Goal: Answer question/provide support: Answer question/provide support

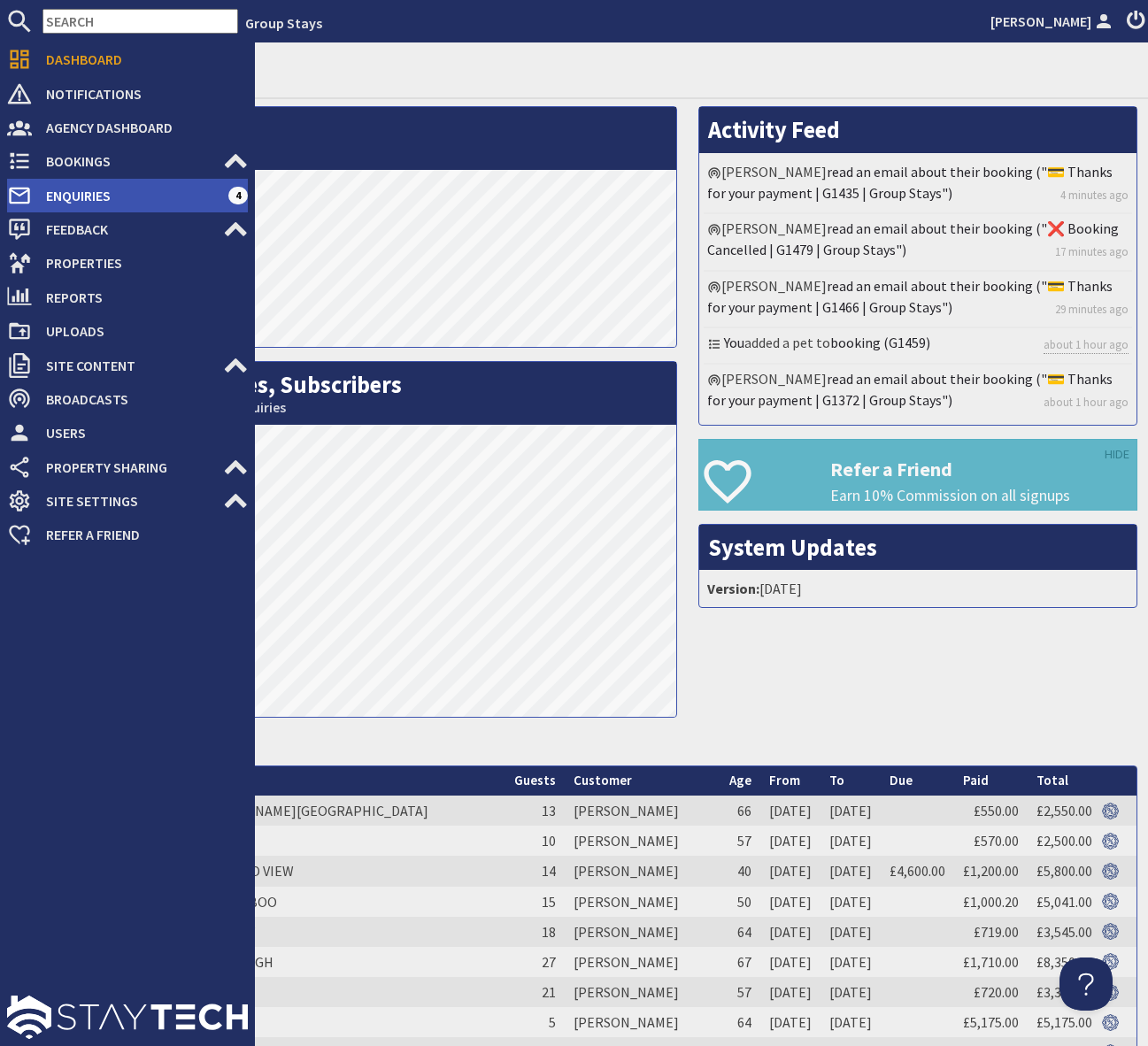
click at [175, 192] on span "Enquiries" at bounding box center [130, 195] width 196 height 28
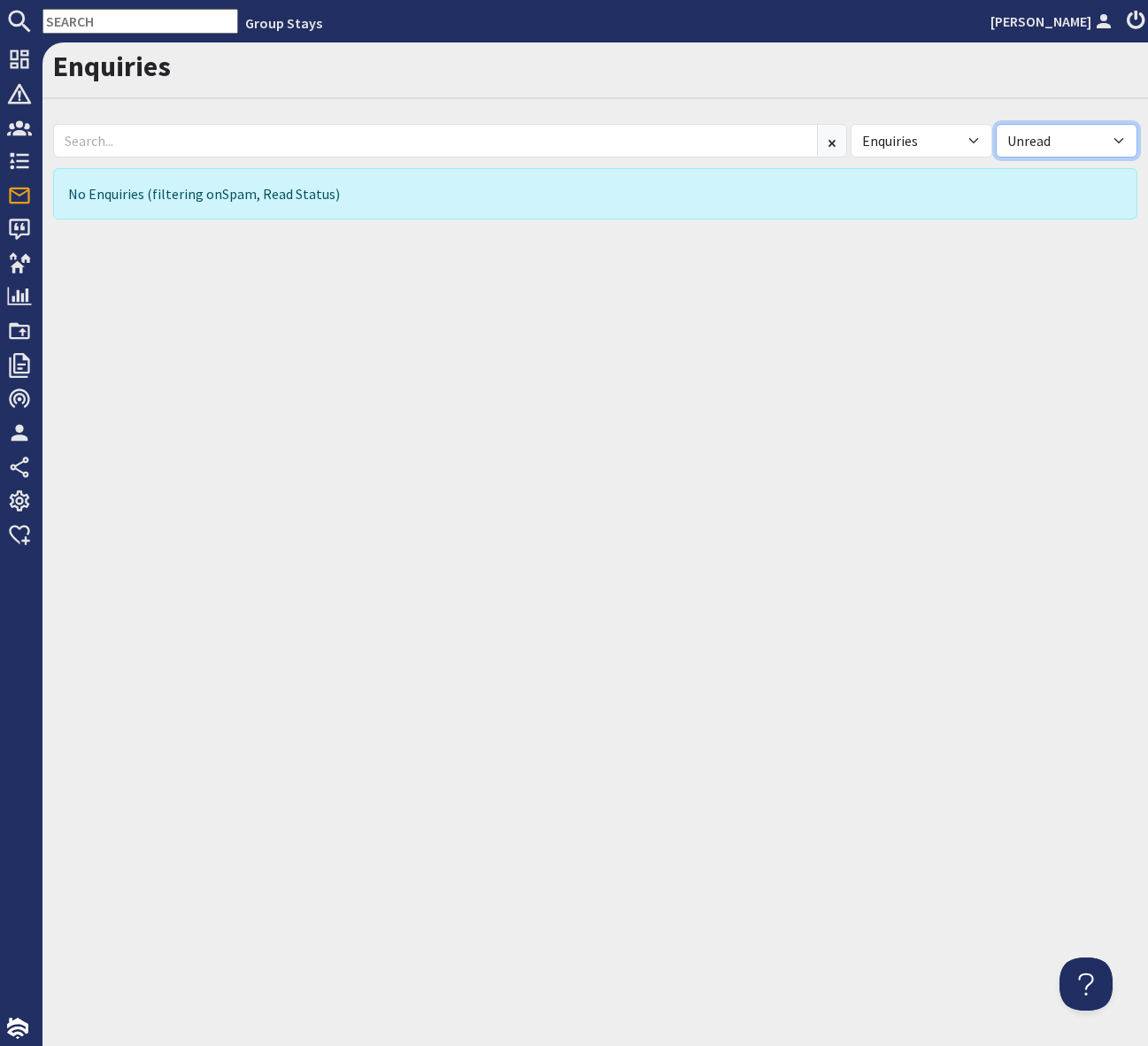
click at [1120, 140] on select "All Read Unread" at bounding box center [1066, 140] width 142 height 34
select select
click at [995, 123] on select "All Read Unread" at bounding box center [1066, 140] width 142 height 34
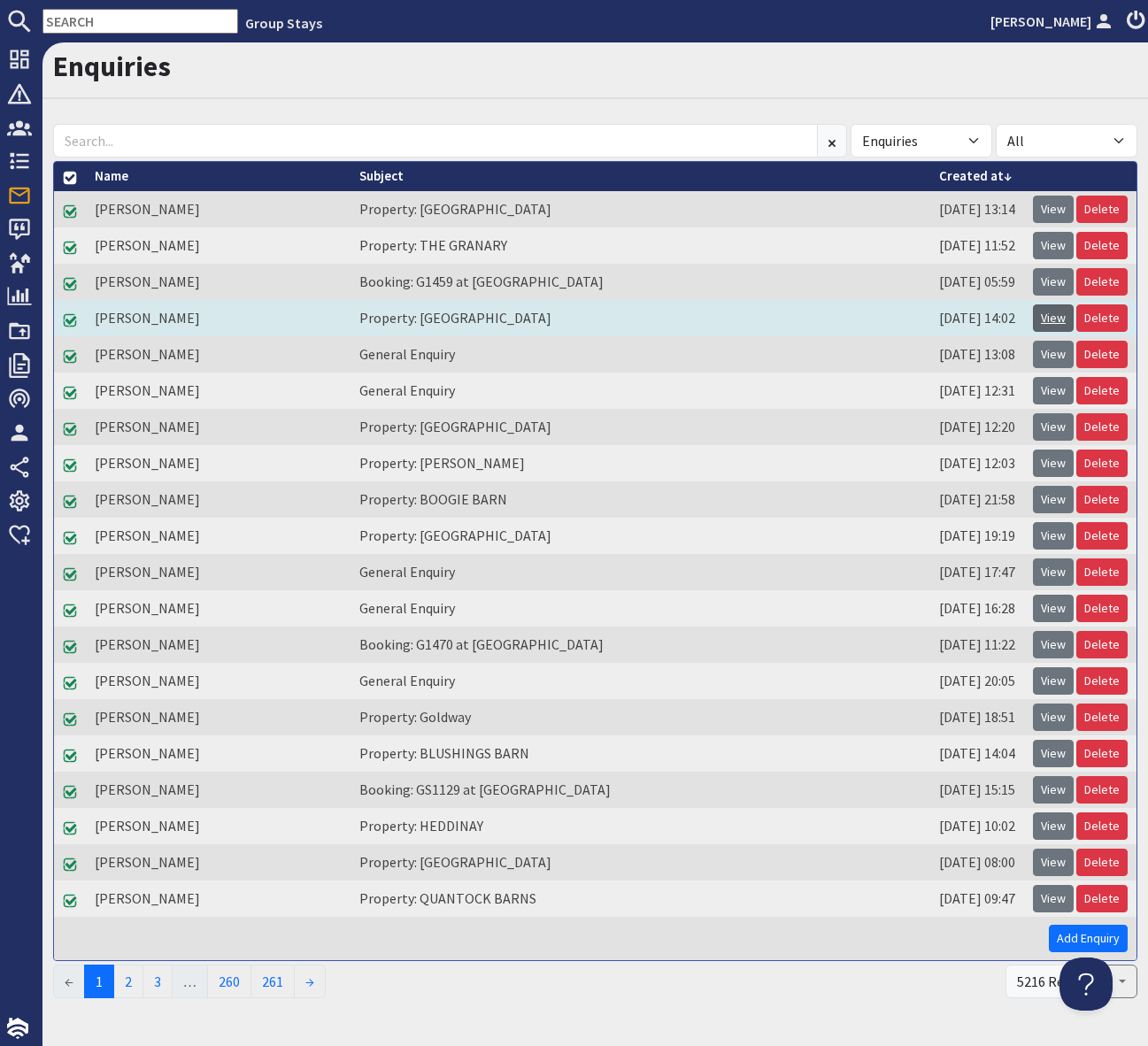
click at [1051, 321] on link "View" at bounding box center [1053, 318] width 41 height 27
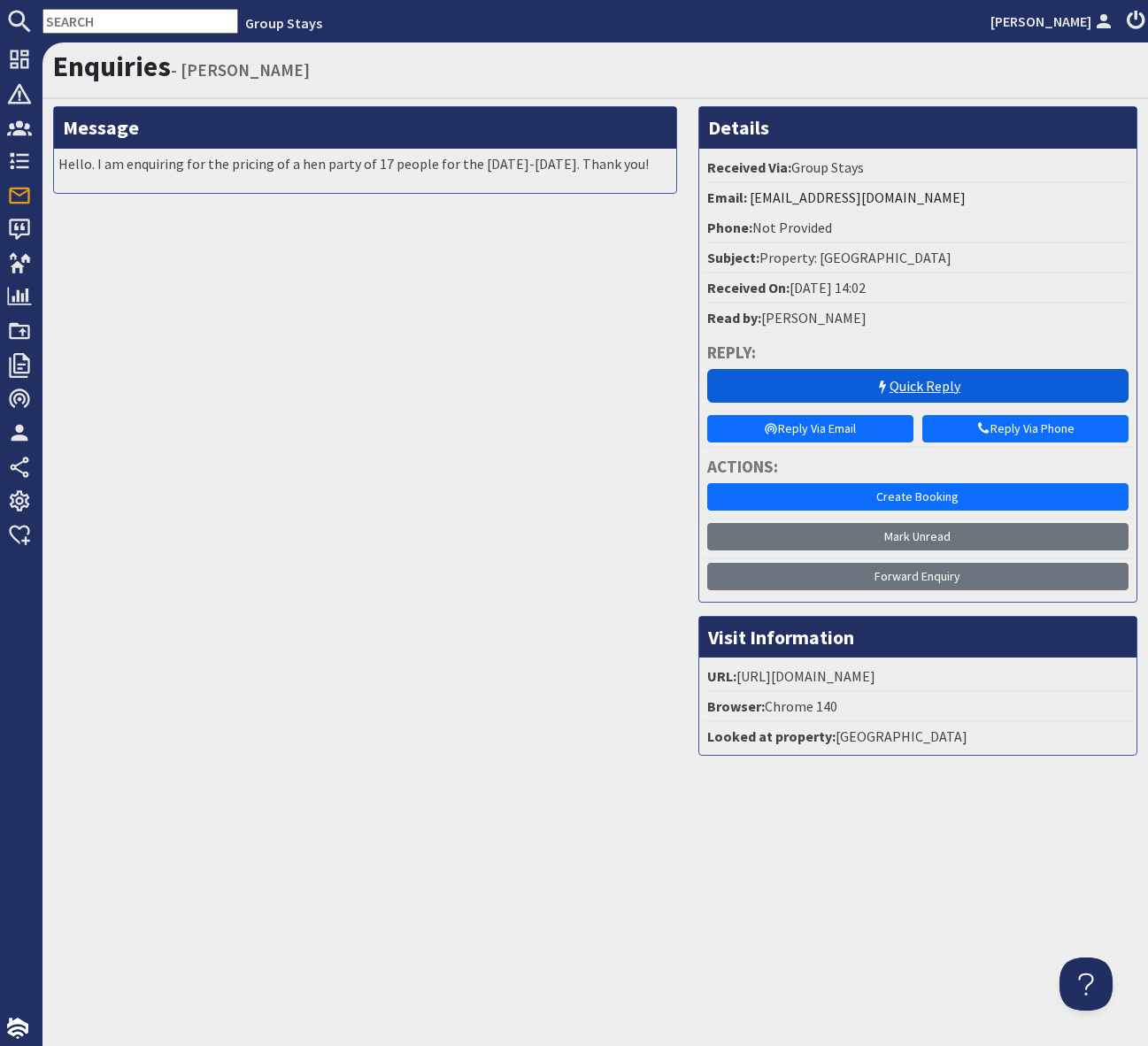
click at [911, 390] on link "Quick Reply" at bounding box center [917, 386] width 421 height 34
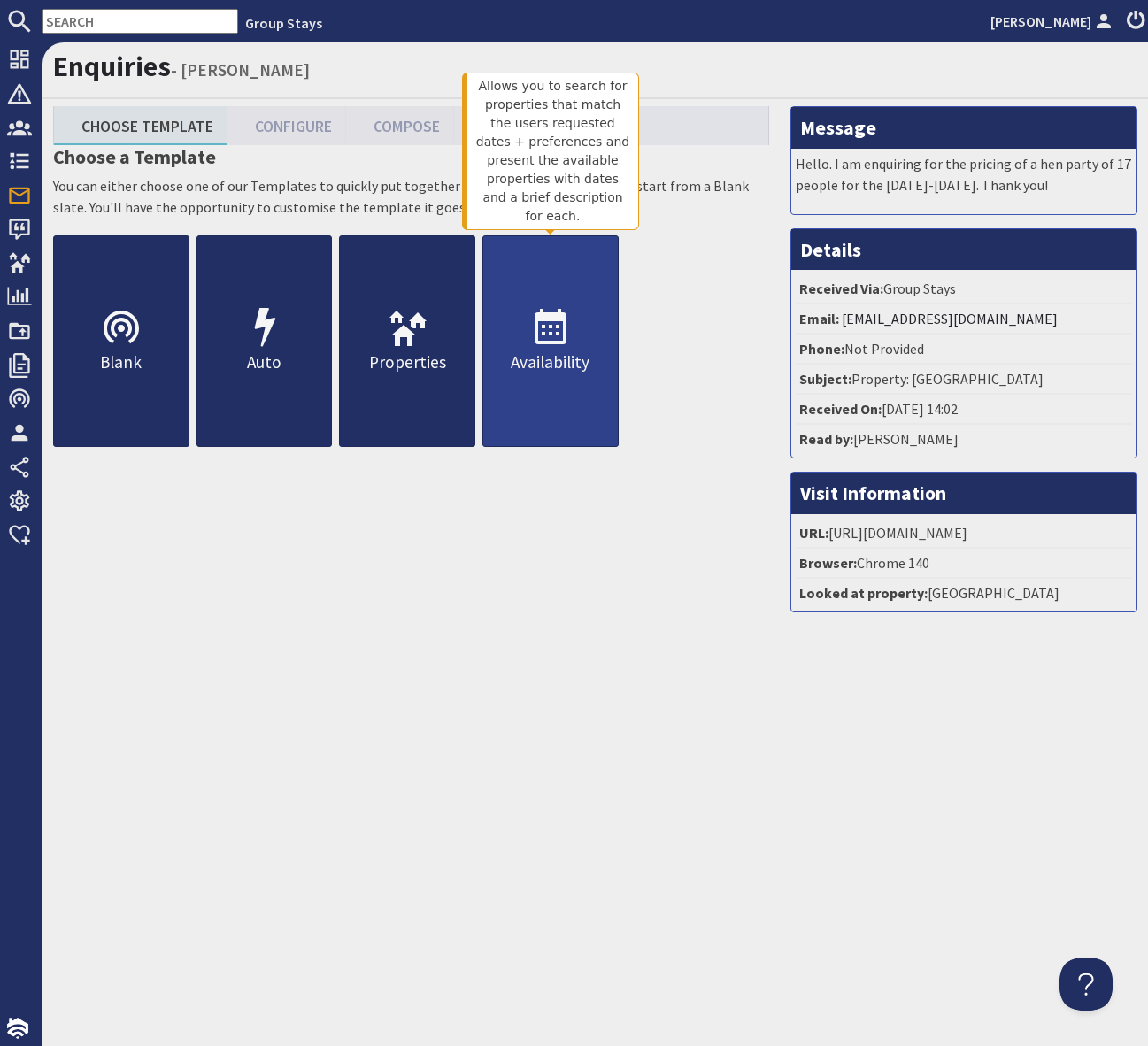
click at [558, 333] on use at bounding box center [550, 327] width 32 height 35
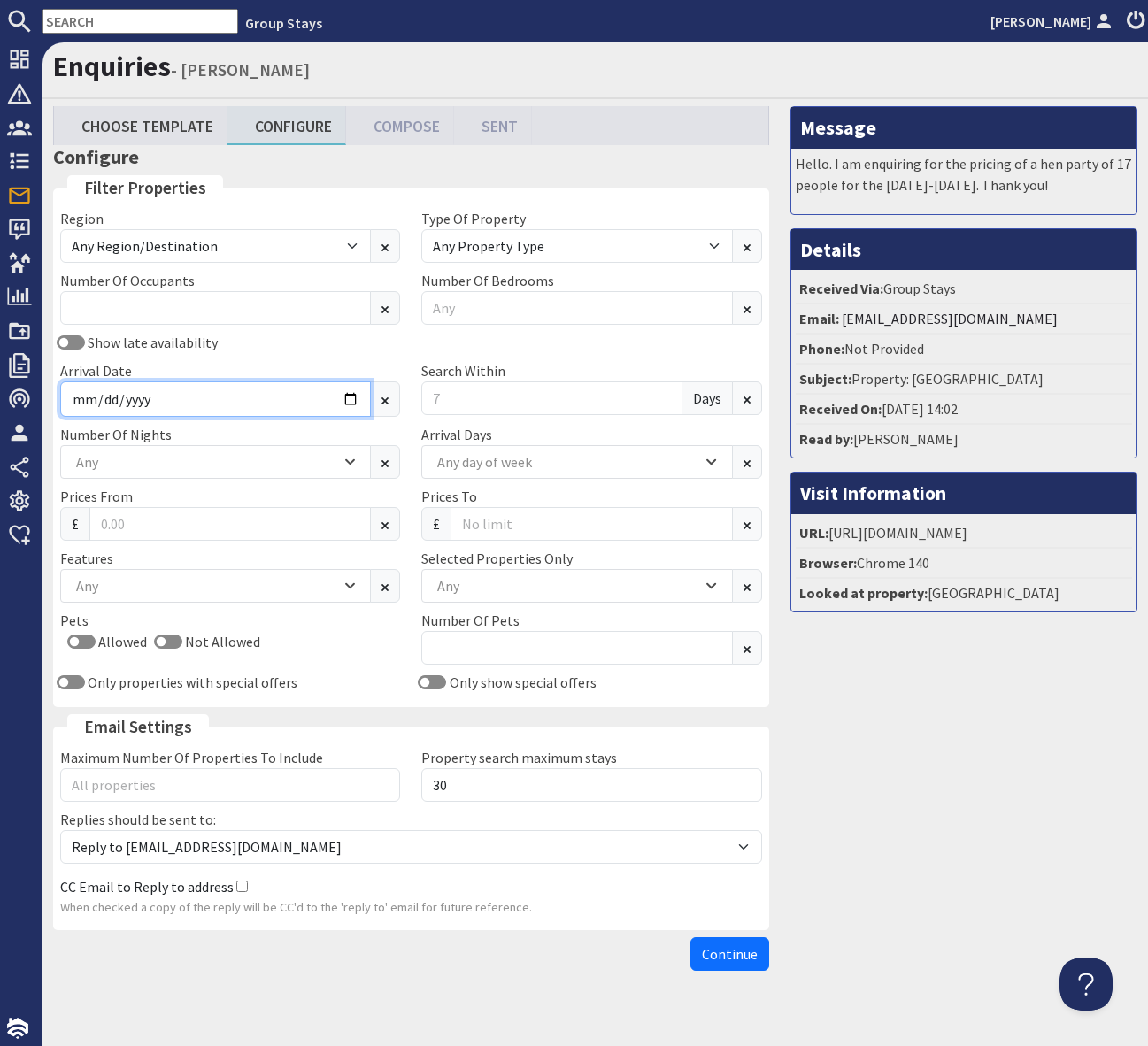
click at [350, 400] on input "Arrival Date" at bounding box center [216, 399] width 311 height 35
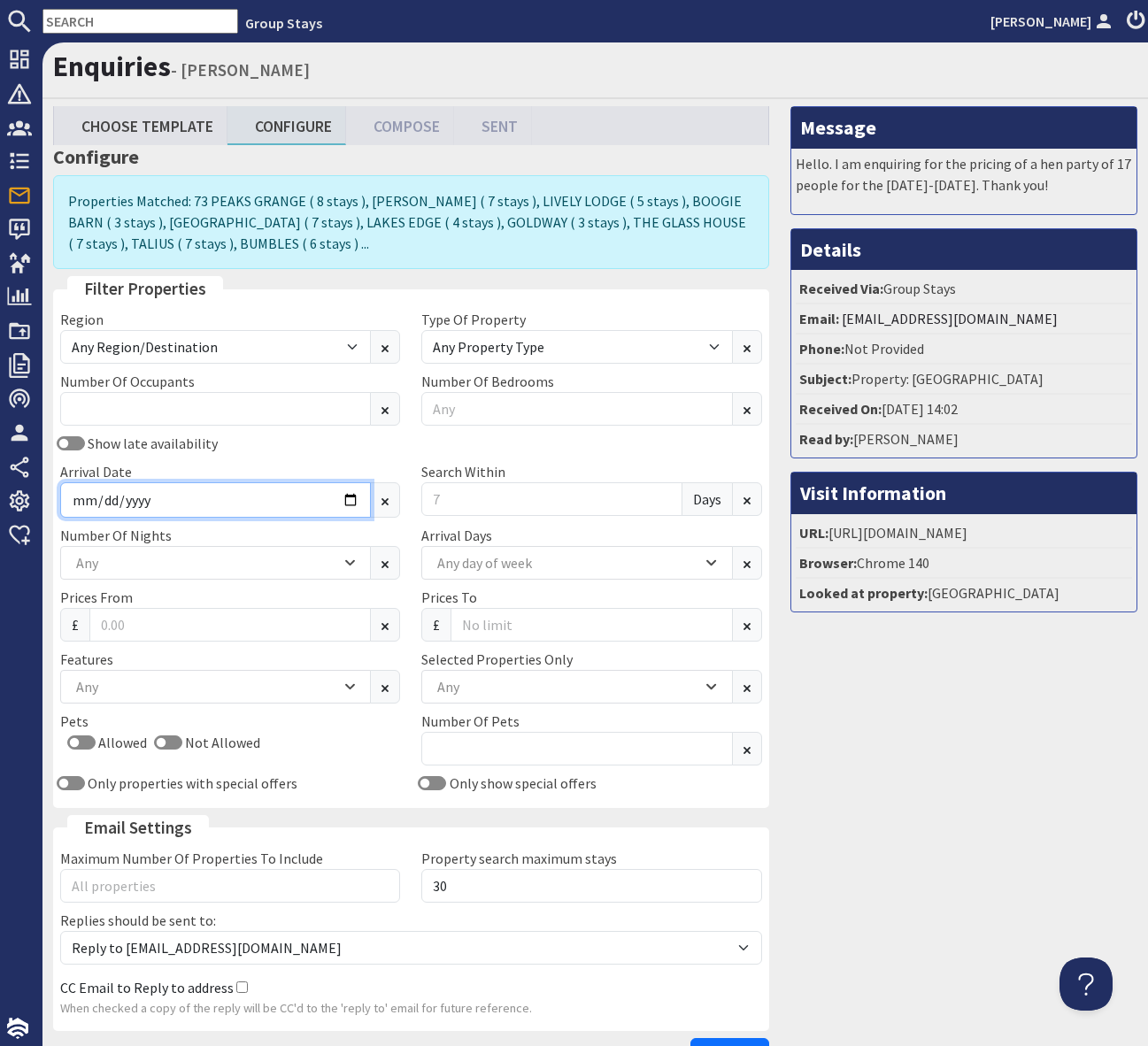
drag, startPoint x: 361, startPoint y: 483, endPoint x: 354, endPoint y: 499, distance: 17.5
click at [361, 484] on input "[DATE]" at bounding box center [216, 500] width 311 height 35
drag, startPoint x: 350, startPoint y: 502, endPoint x: 306, endPoint y: 506, distance: 44.2
click at [350, 502] on input "[DATE]" at bounding box center [216, 500] width 311 height 35
type input "[DATE]"
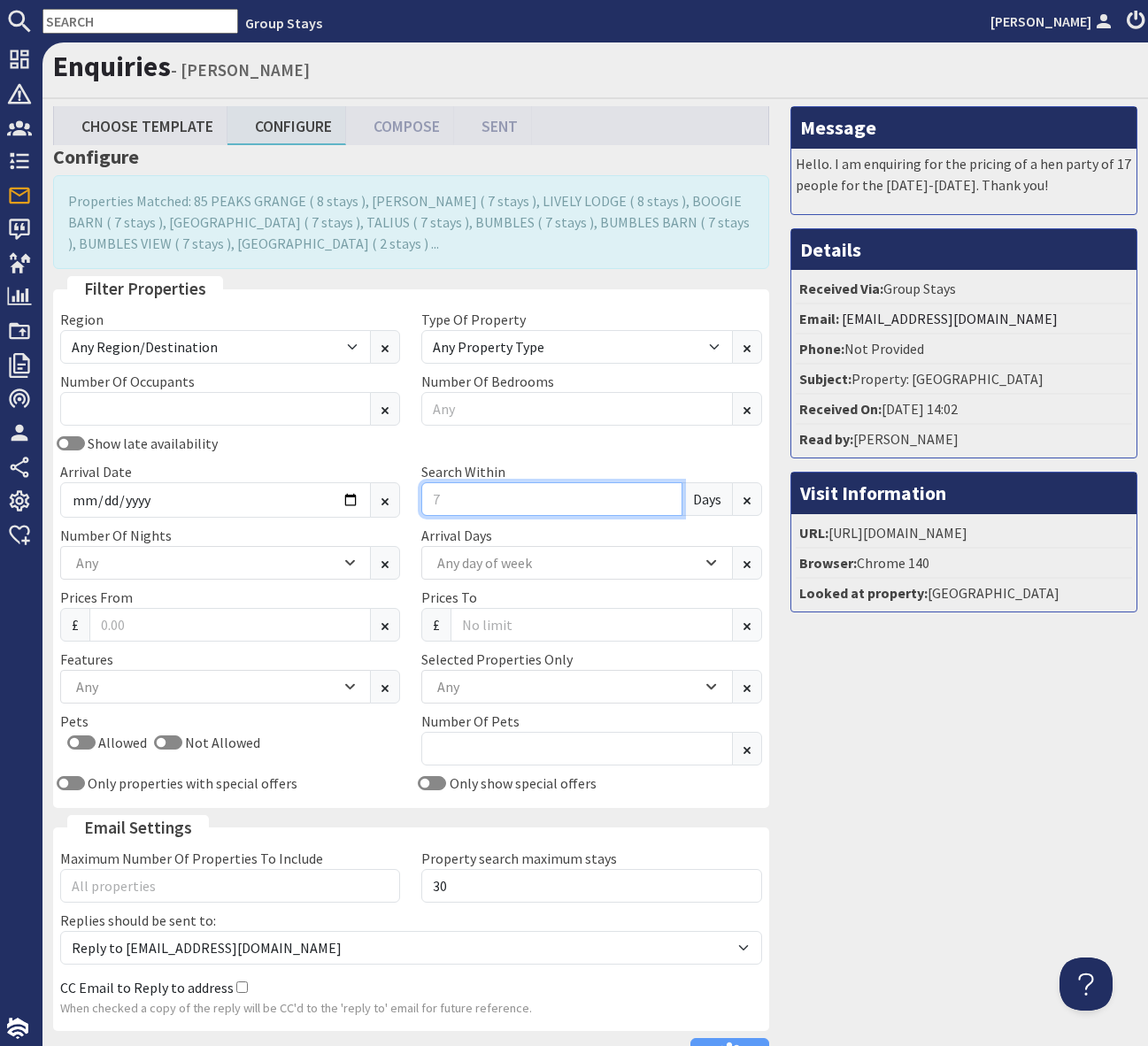
click at [457, 498] on input "Search Within" at bounding box center [551, 499] width 261 height 34
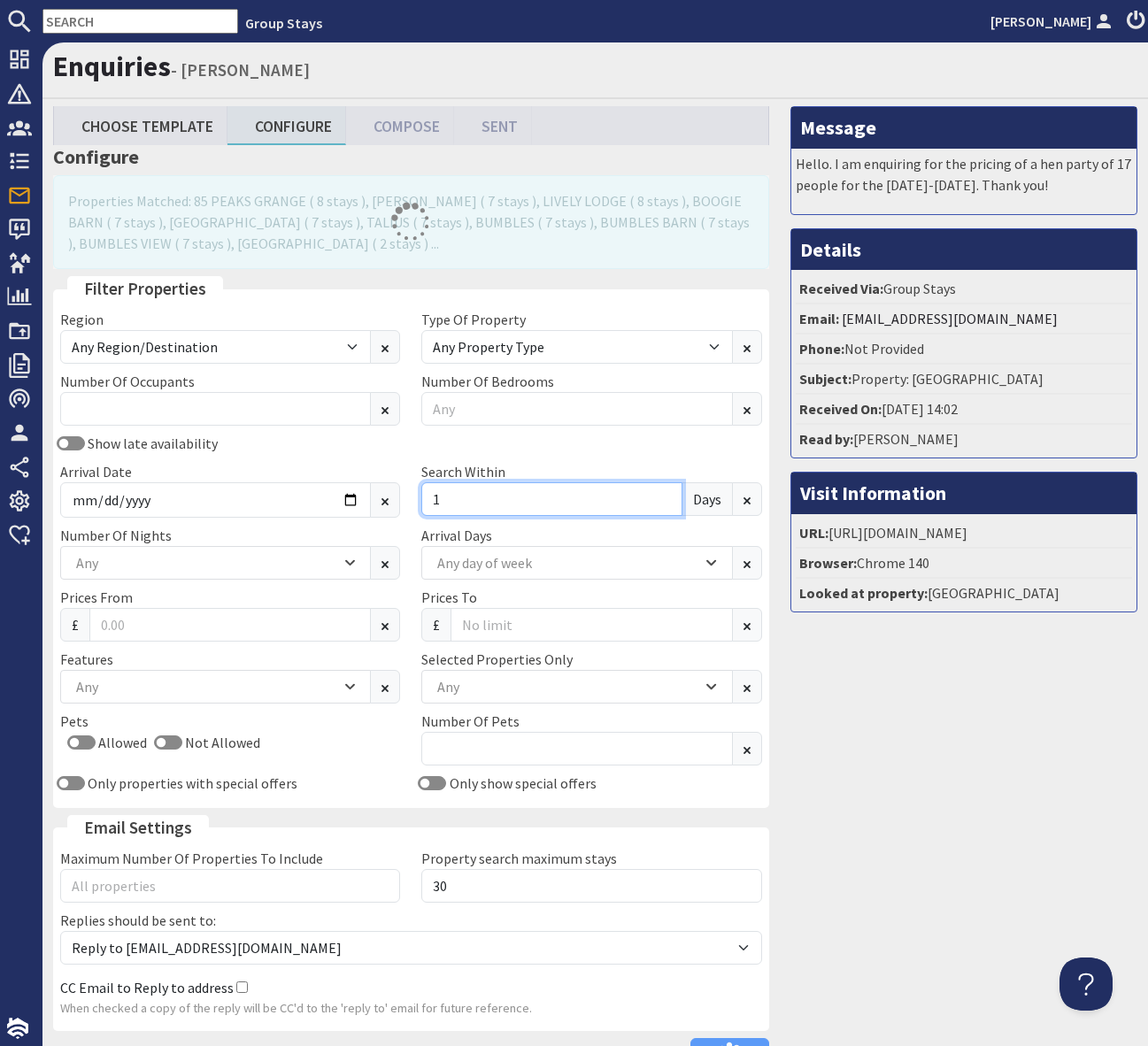
type input "2"
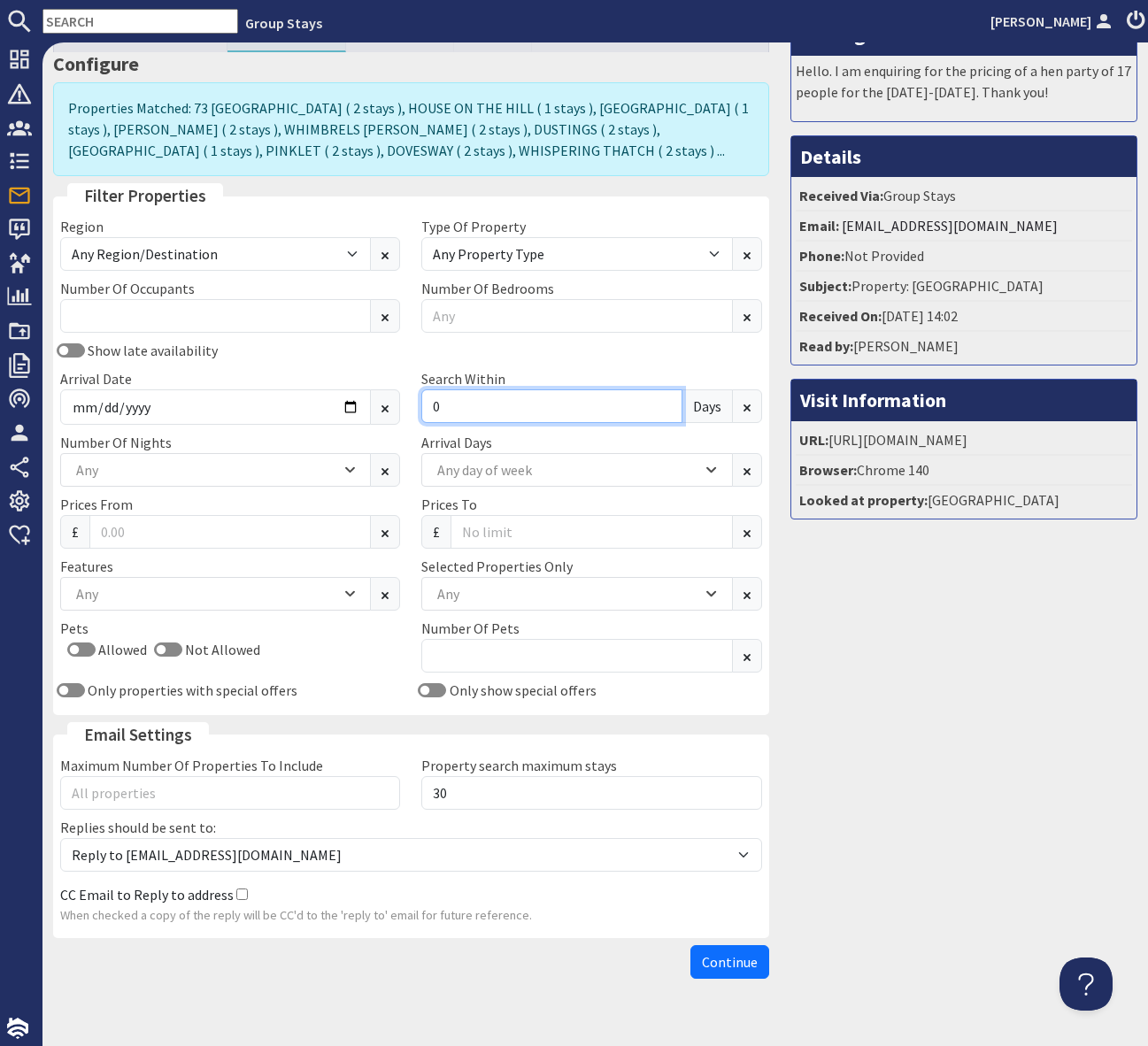
scroll to position [123, 0]
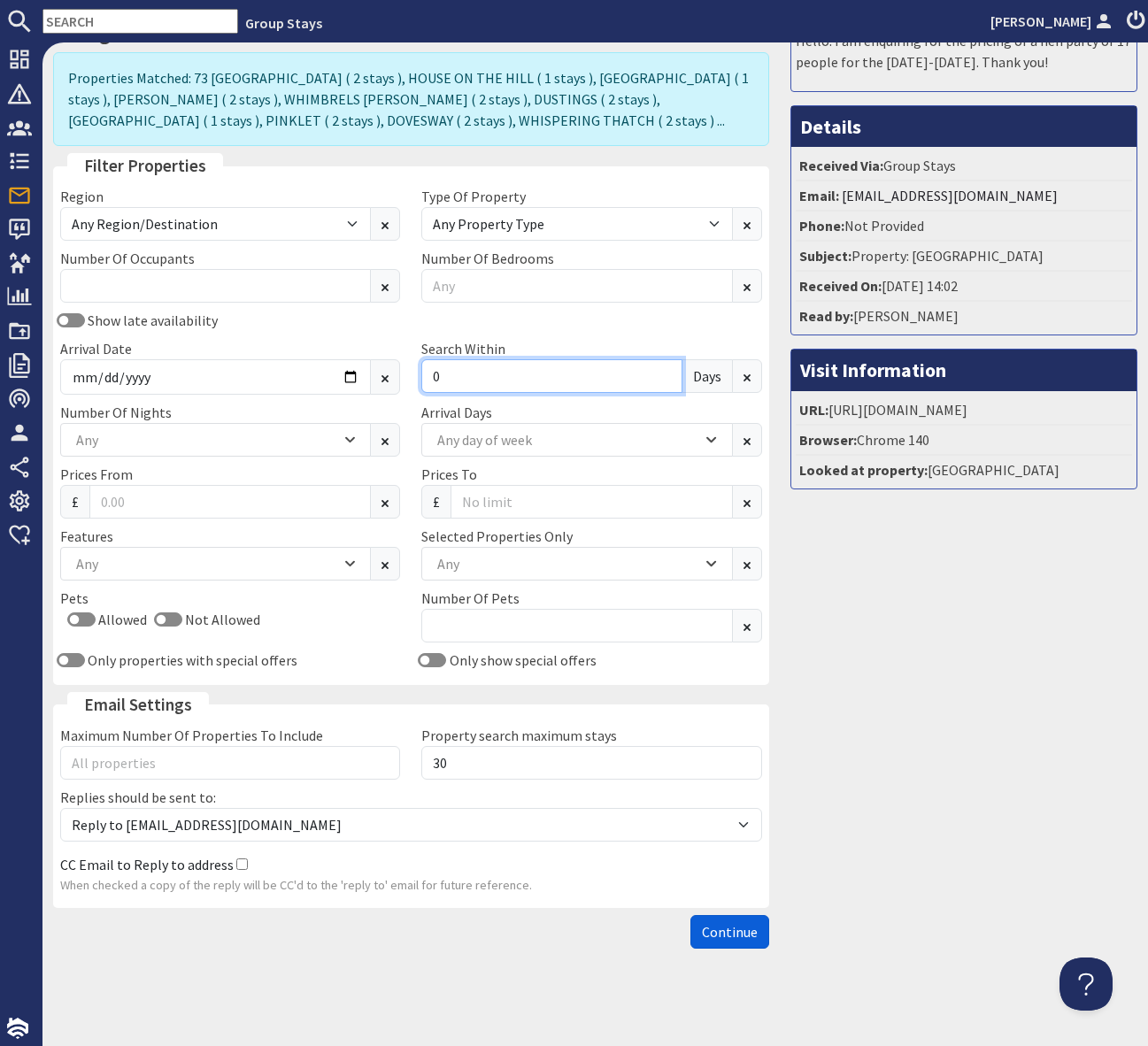
type input "0"
click at [722, 934] on span "Continue" at bounding box center [729, 931] width 55 height 17
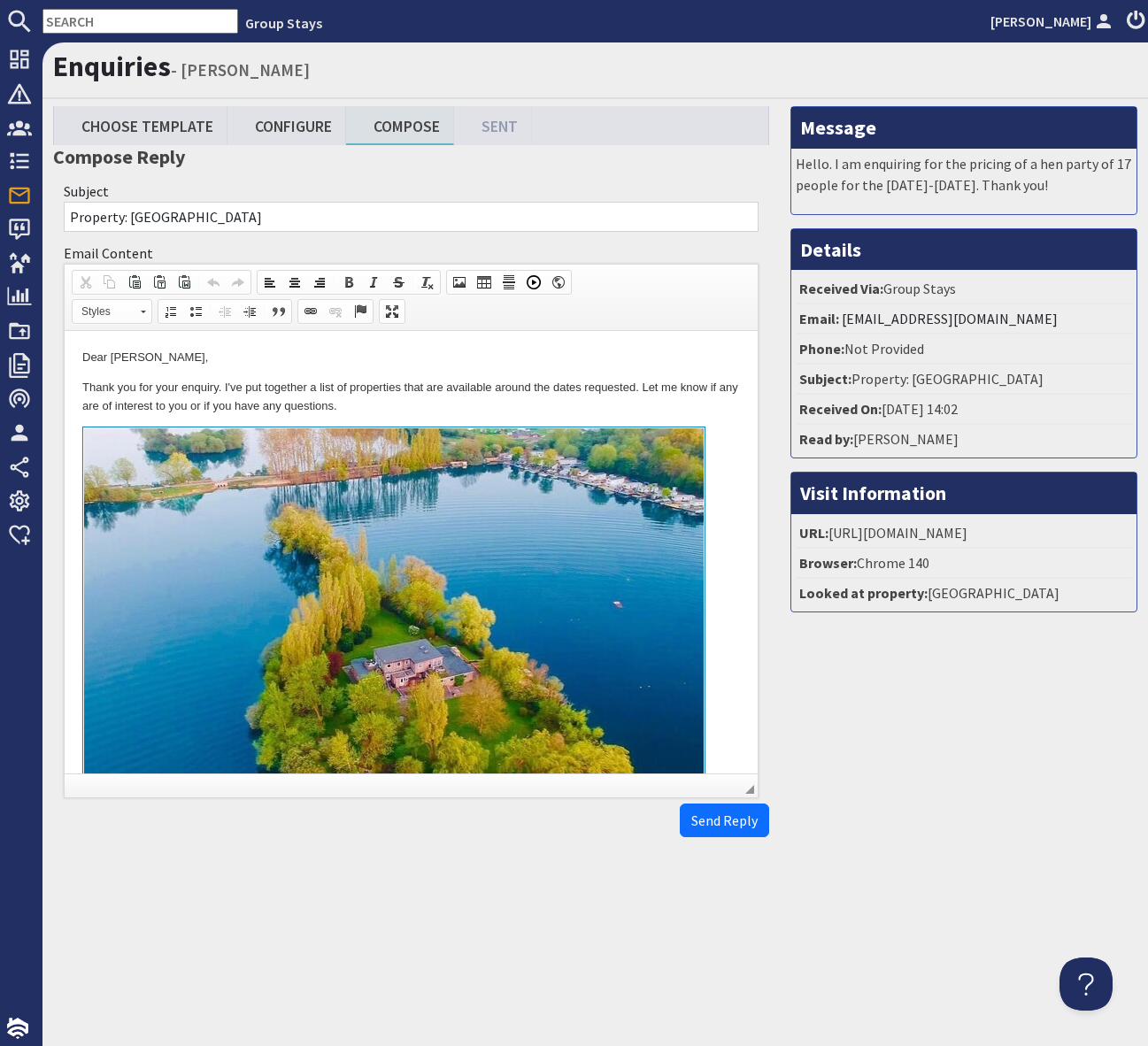
click at [570, 400] on p "Thank you for your enquiry. I've put together a list of properties that are ava…" at bounding box center [411, 398] width 657 height 37
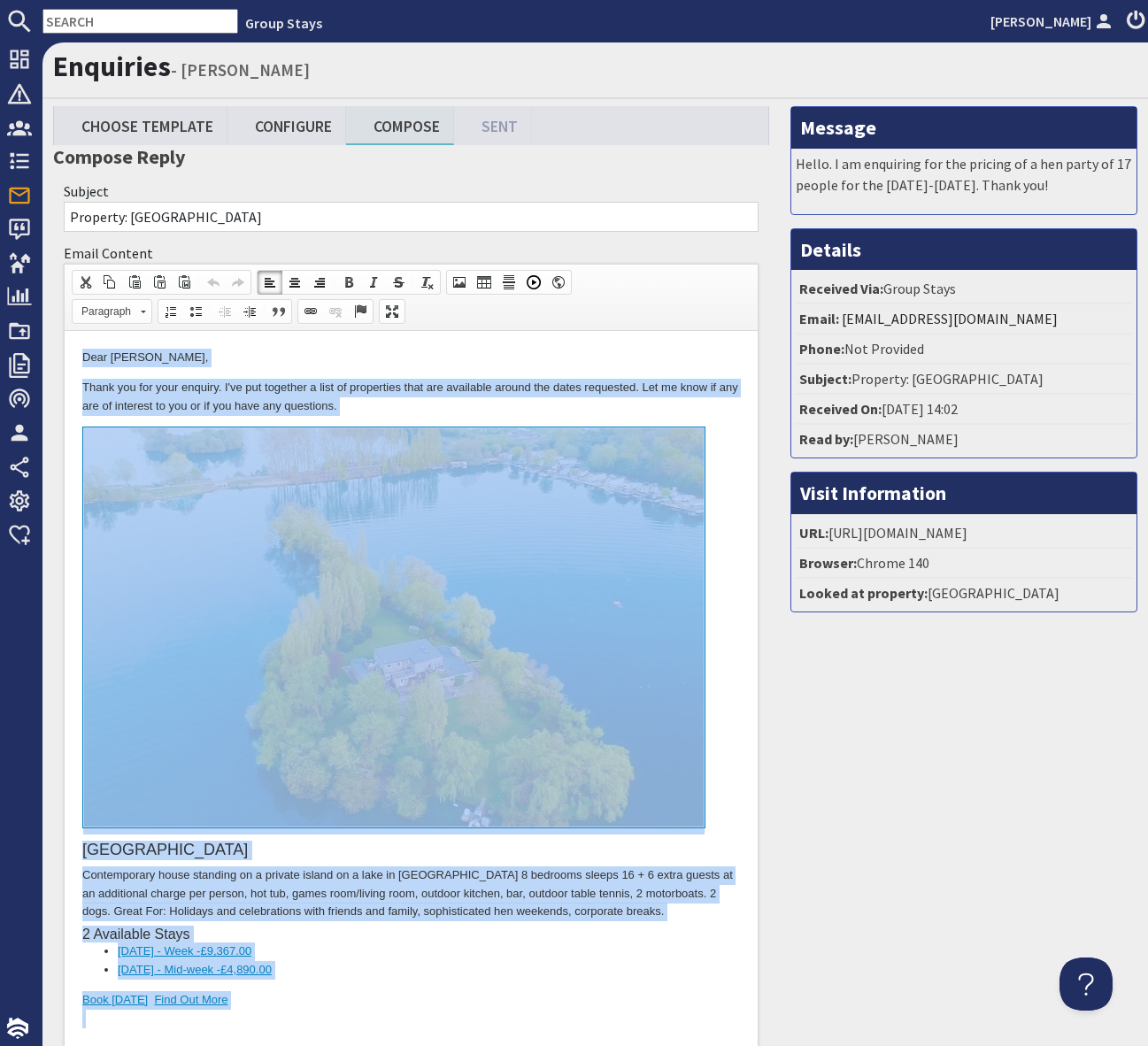
copy body "Lore ipsumd Sitametc, Adipi eli sed doei tempori. U'la etd magnaali e admi ve q…"
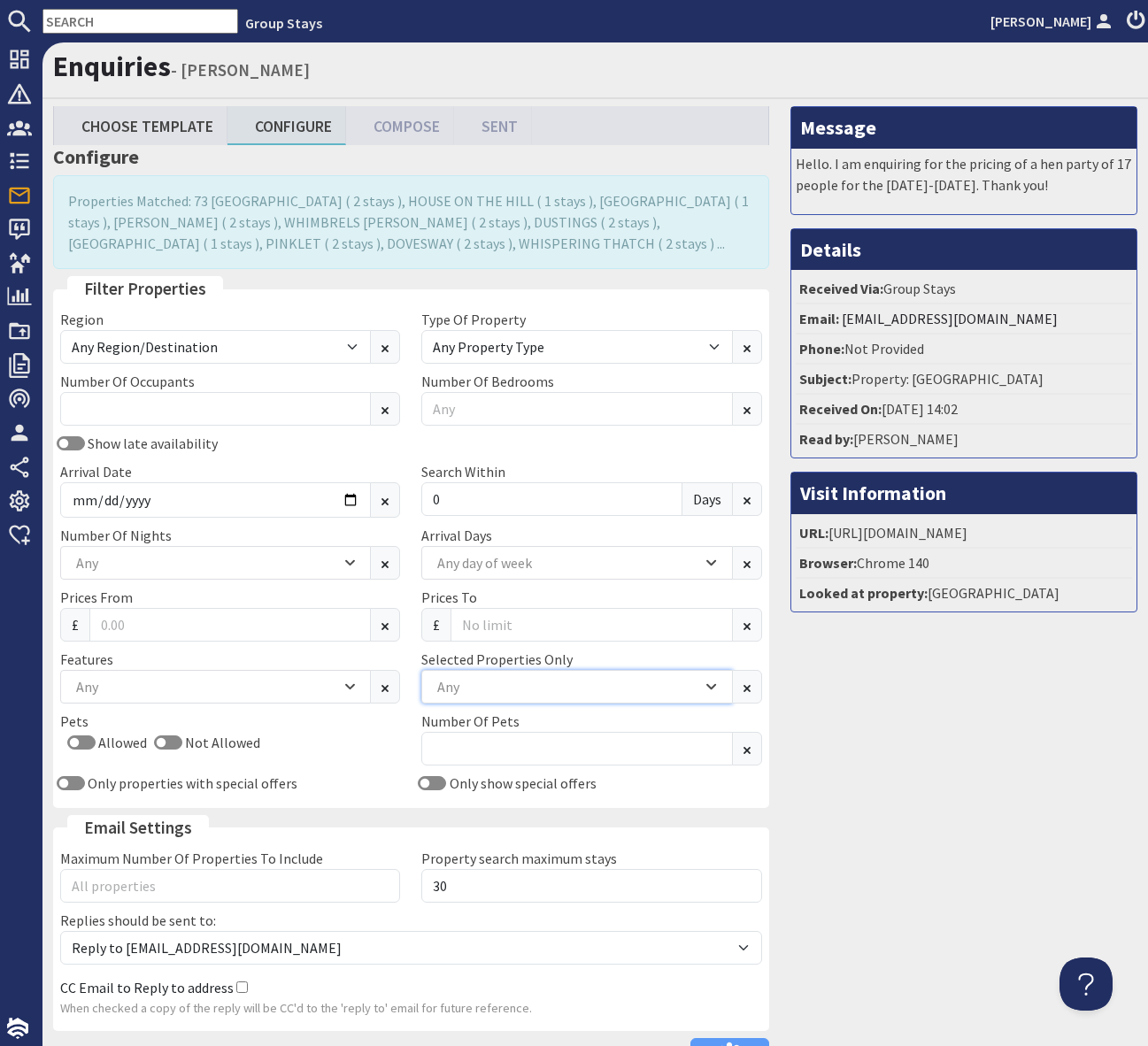
click at [465, 683] on div "Any" at bounding box center [567, 686] width 269 height 19
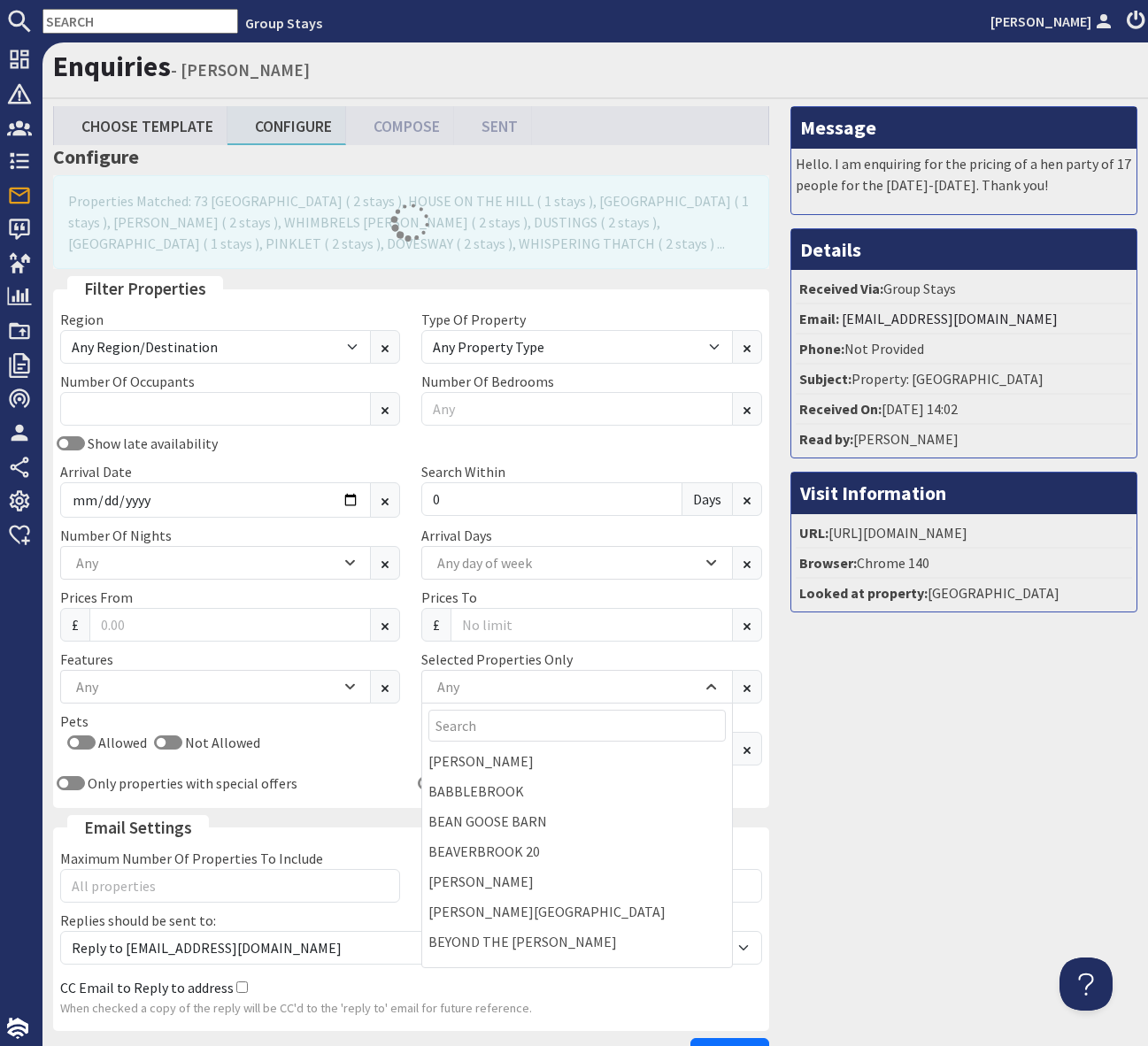
click at [481, 603] on div "Prices To £" at bounding box center [590, 614] width 361 height 54
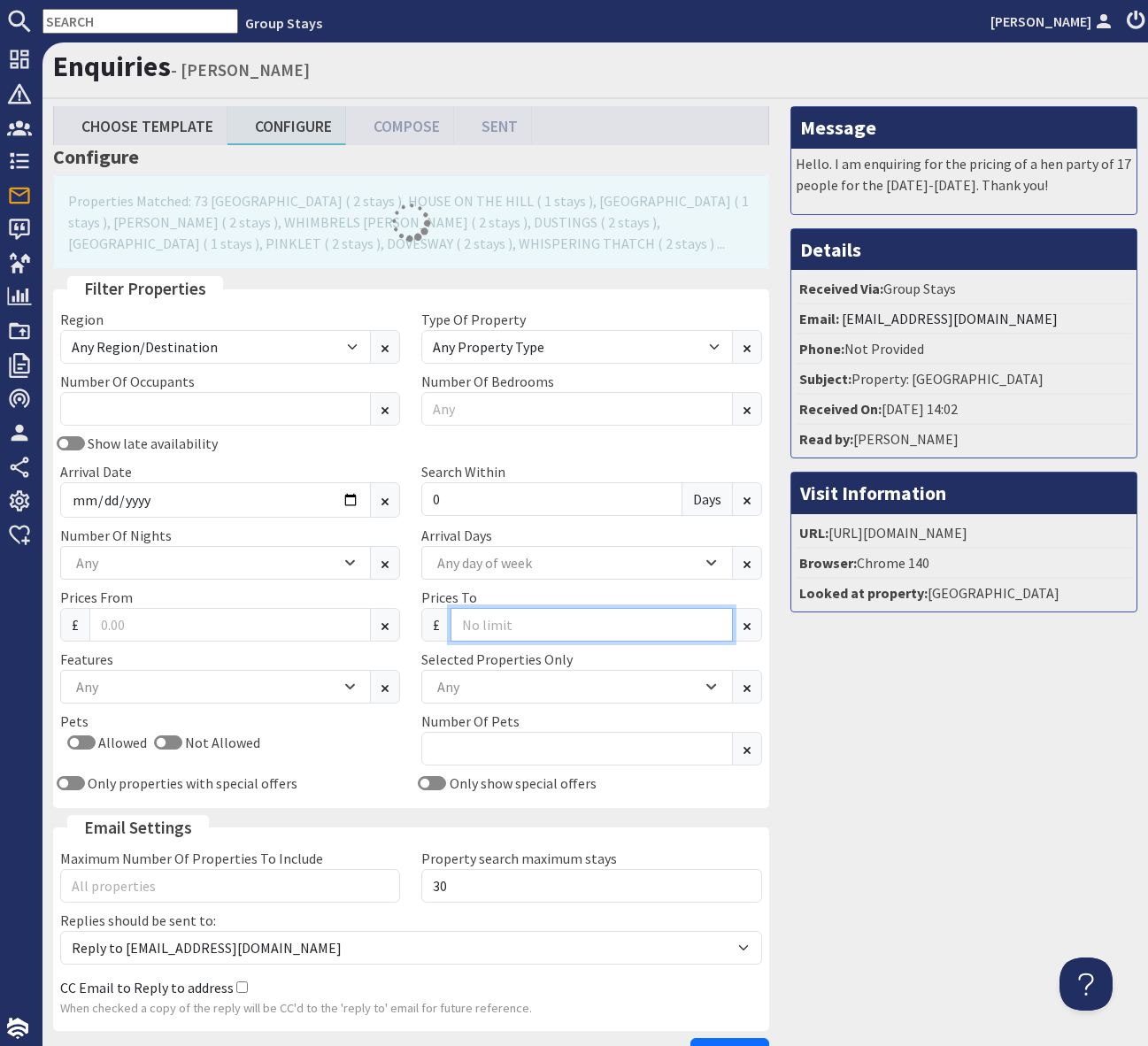
click at [483, 618] on input "Prices To" at bounding box center [590, 624] width 281 height 34
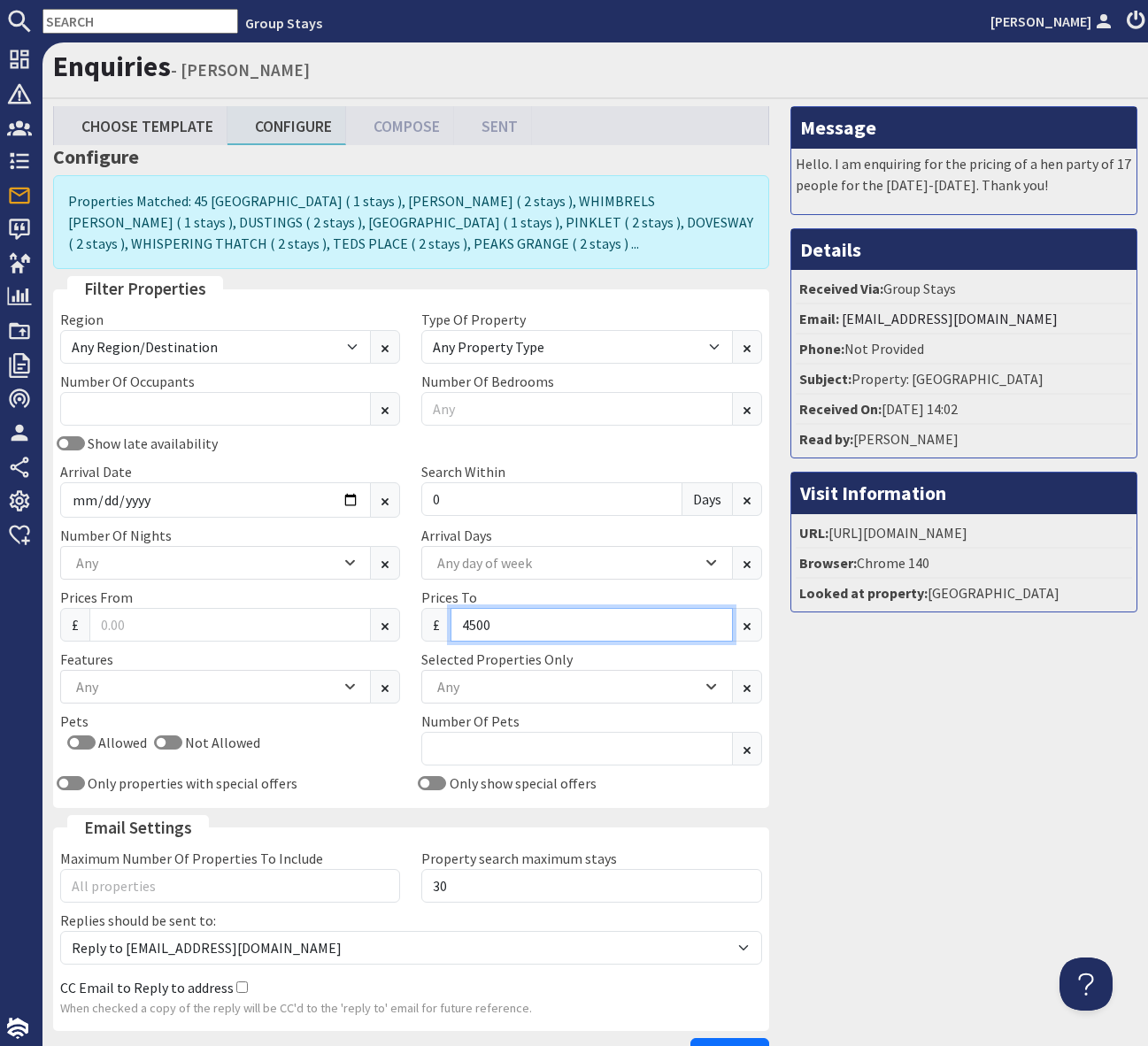
scroll to position [123, 0]
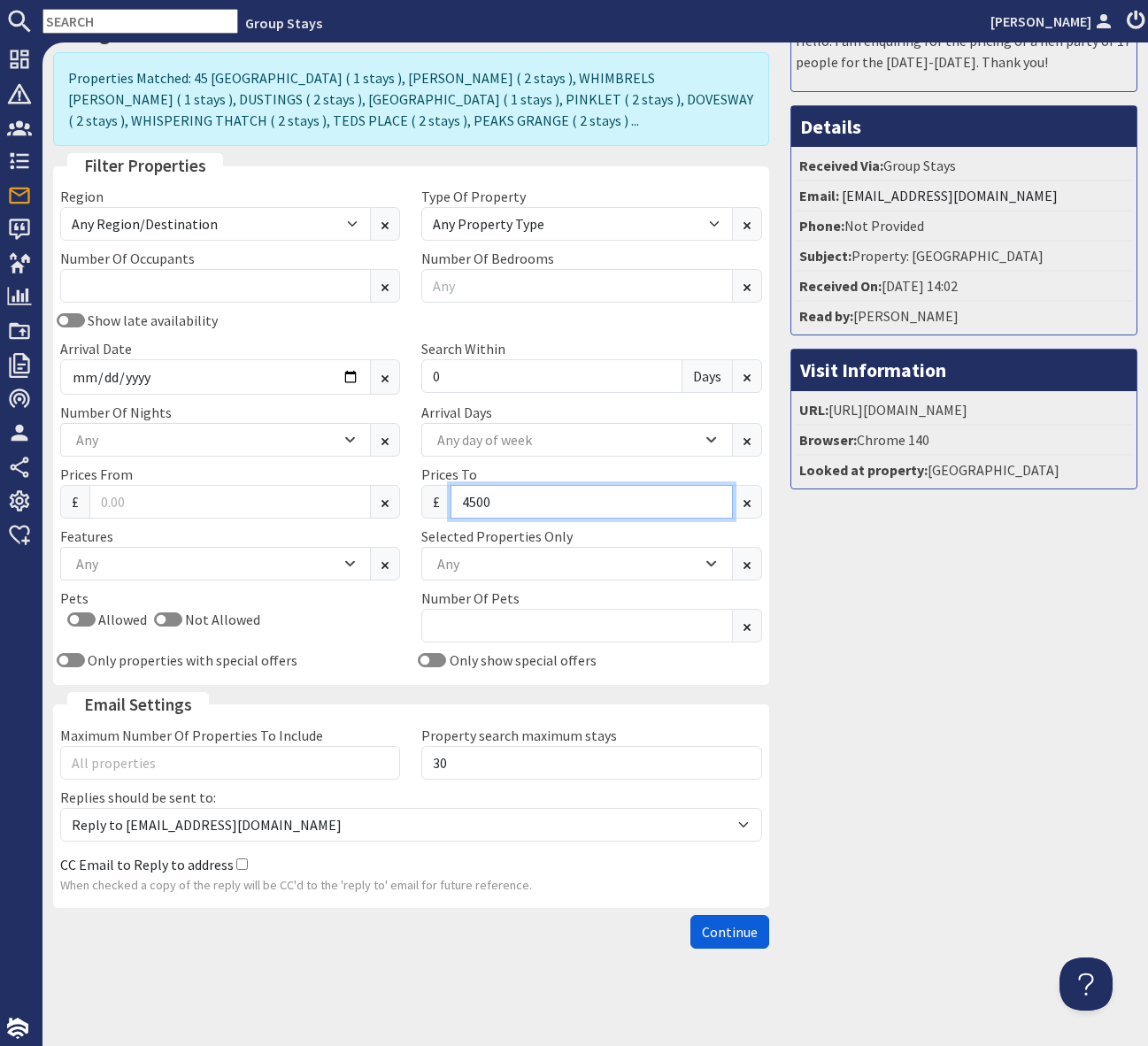
type input "4500"
click at [744, 935] on span "Continue" at bounding box center [729, 931] width 55 height 17
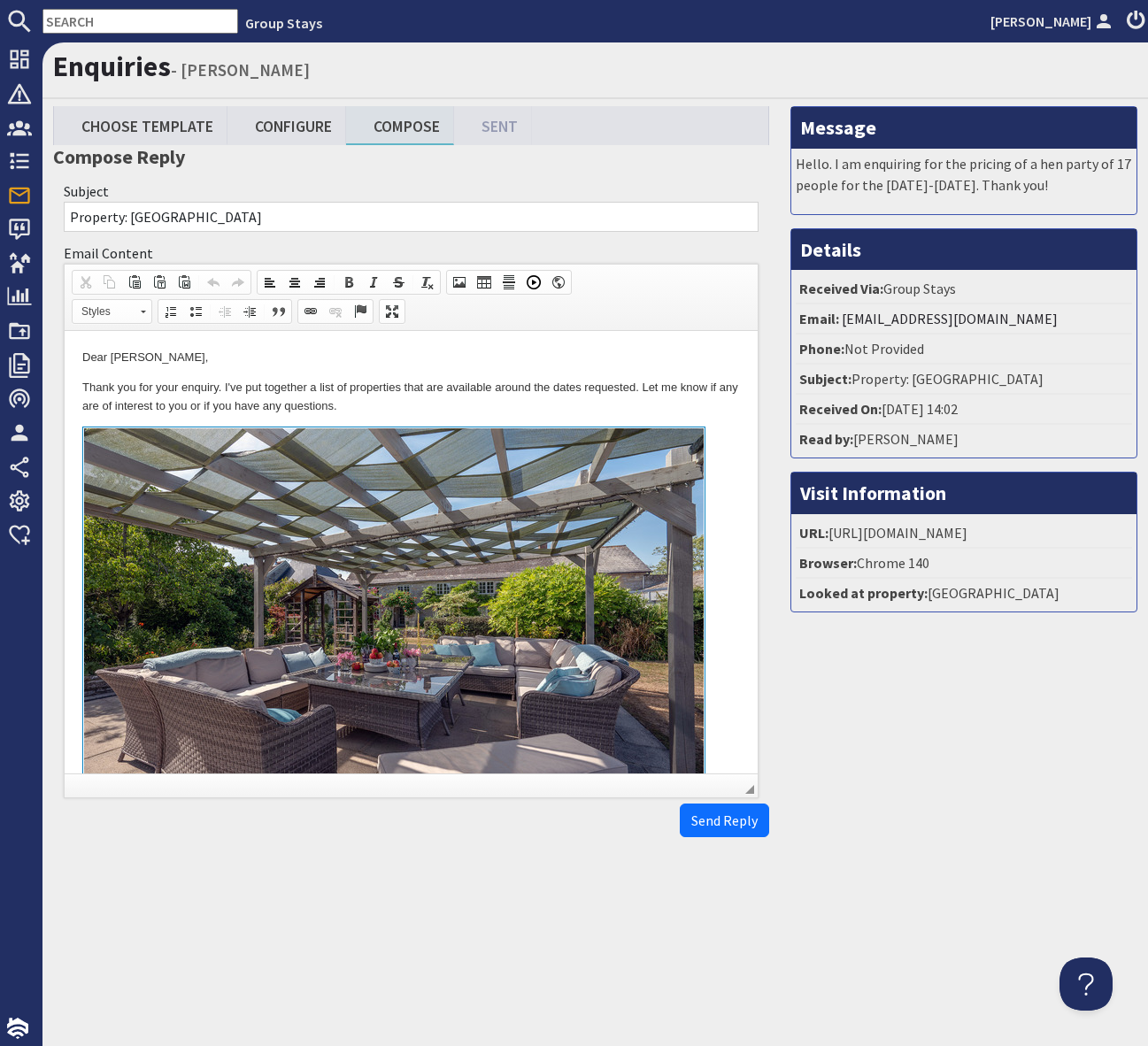
click at [480, 408] on p "Thank you for your enquiry. I've put together a list of properties that are ava…" at bounding box center [411, 398] width 657 height 37
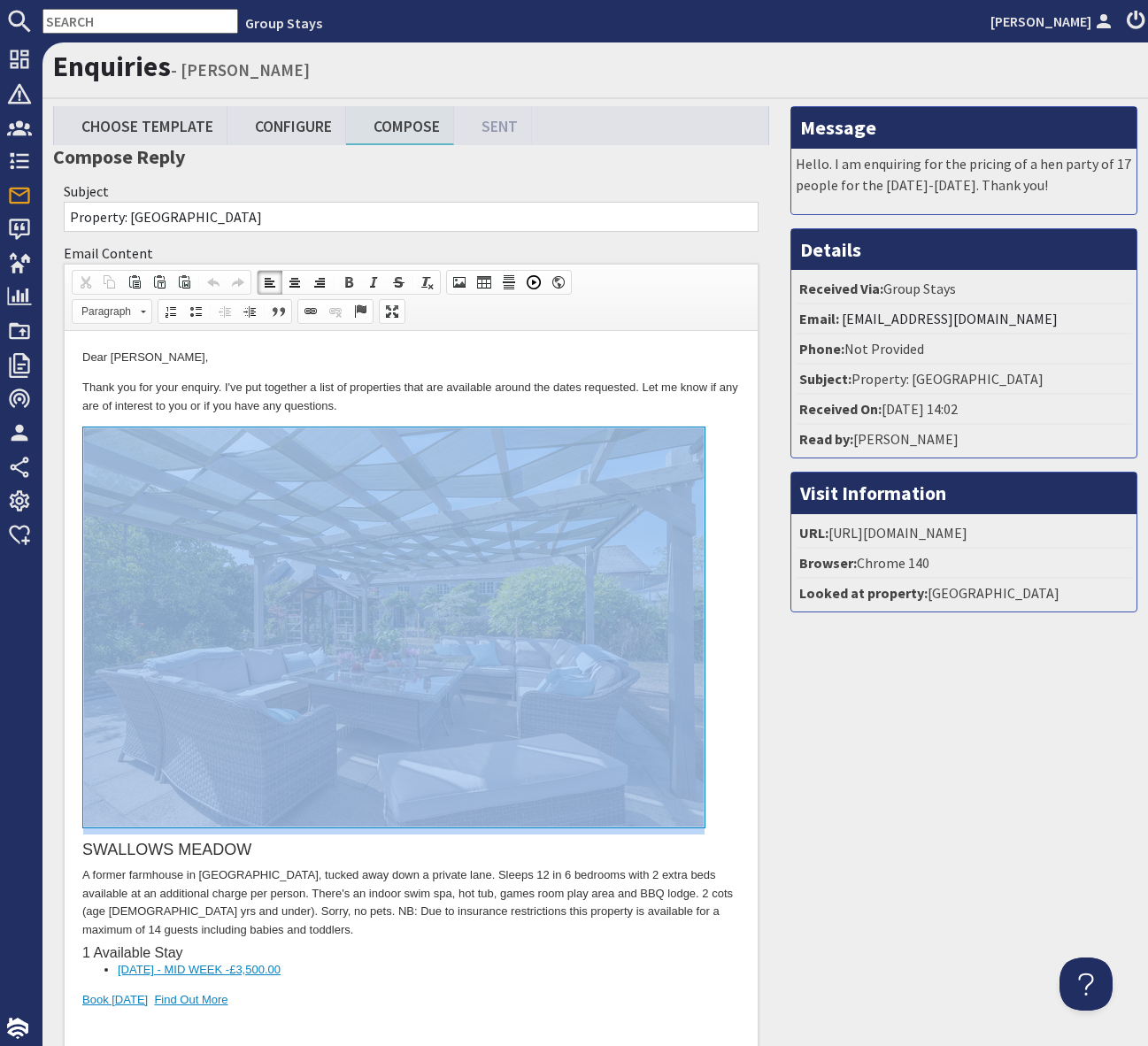
click at [480, 408] on p "Thank you for your enquiry. I've put together a list of properties that are ava…" at bounding box center [411, 398] width 657 height 37
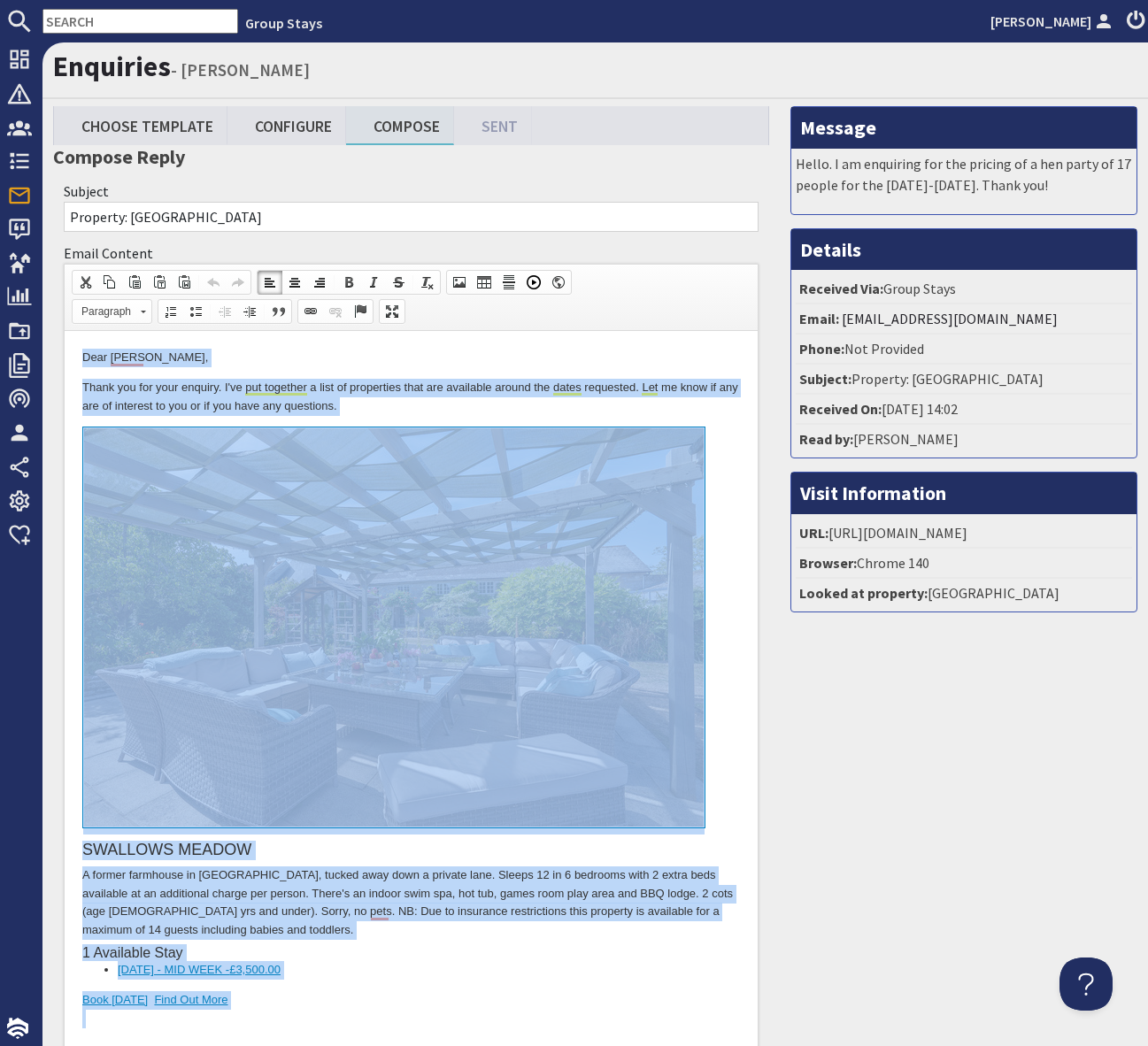
copy body "Lore ipsumd Sitametc, Adipi eli sed doei tempori. U'la etd magnaali e admi ve q…"
